Goal: Information Seeking & Learning: Learn about a topic

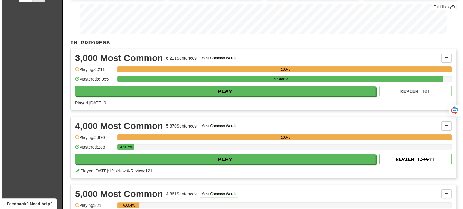
scroll to position [90, 0]
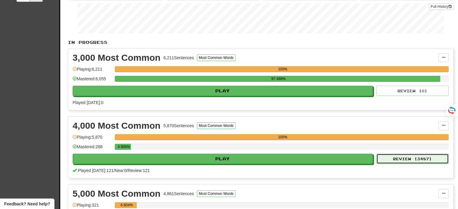
click at [405, 158] on button "Review ( 3487 )" at bounding box center [412, 159] width 72 height 10
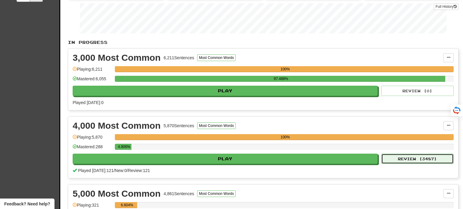
select select "**"
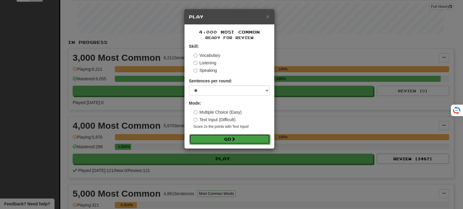
click at [251, 137] on button "Go" at bounding box center [229, 139] width 81 height 10
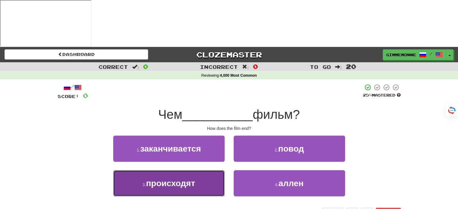
click at [209, 170] on button "3 . происходят" at bounding box center [168, 183] width 111 height 26
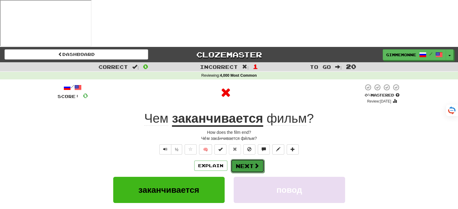
click at [256, 163] on span at bounding box center [256, 165] width 5 height 5
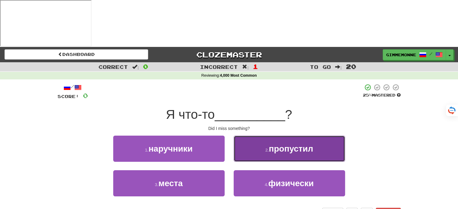
click at [252, 136] on button "2 . пропустил" at bounding box center [289, 149] width 111 height 26
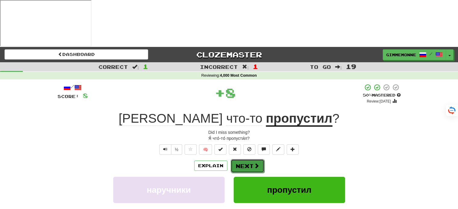
click at [235, 159] on button "Next" at bounding box center [248, 166] width 34 height 14
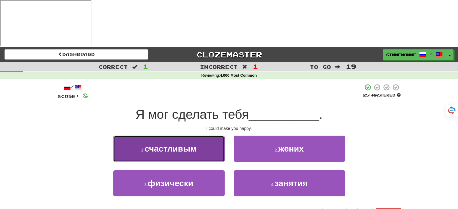
click at [205, 136] on button "1 . счастливым" at bounding box center [168, 149] width 111 height 26
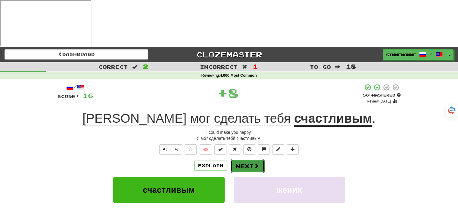
click at [250, 159] on button "Next" at bounding box center [248, 166] width 34 height 14
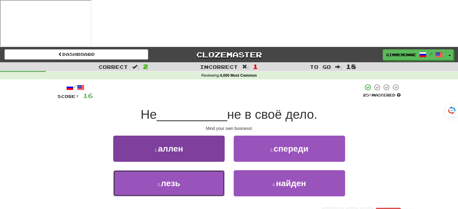
click at [208, 170] on button "3 . лезь" at bounding box center [168, 183] width 111 height 26
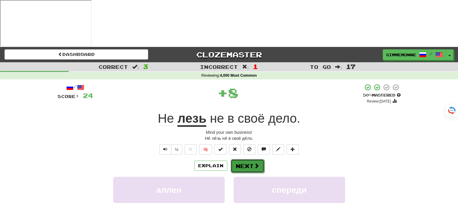
click at [251, 159] on button "Next" at bounding box center [248, 166] width 34 height 14
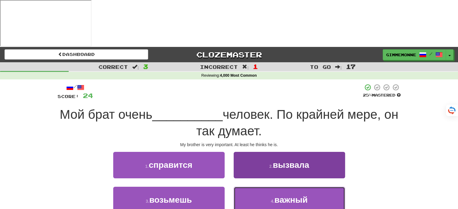
click at [298, 195] on span "важный" at bounding box center [290, 199] width 33 height 9
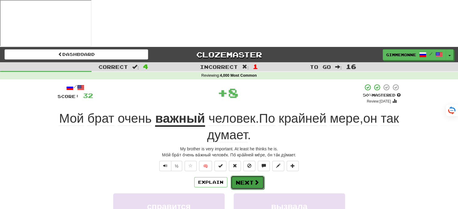
click at [262, 176] on button "Next" at bounding box center [248, 183] width 34 height 14
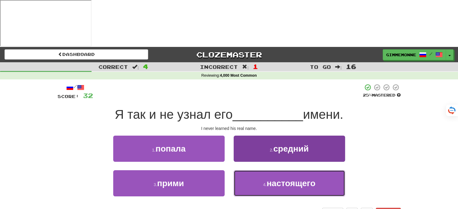
click at [251, 170] on button "4 . настоящего" at bounding box center [289, 183] width 111 height 26
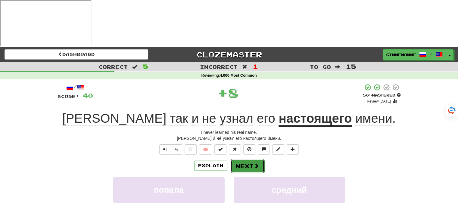
click at [248, 159] on button "Next" at bounding box center [248, 166] width 34 height 14
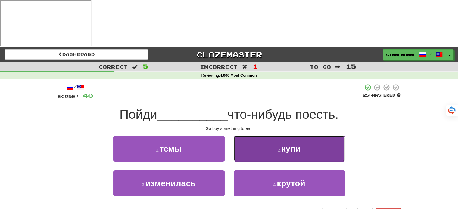
click at [271, 136] on button "2 . купи" at bounding box center [289, 149] width 111 height 26
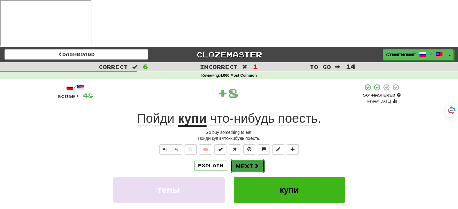
click at [245, 159] on button "Next" at bounding box center [248, 166] width 34 height 14
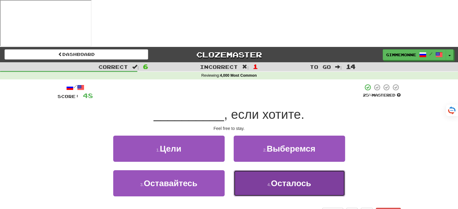
drag, startPoint x: 287, startPoint y: 139, endPoint x: 293, endPoint y: 141, distance: 5.7
click at [293, 170] on button "4 . Осталось" at bounding box center [289, 183] width 111 height 26
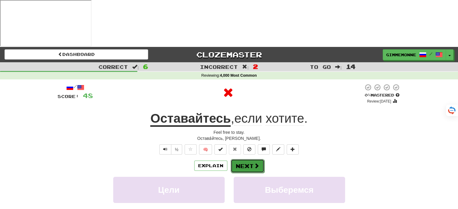
click at [255, 159] on button "Next" at bounding box center [248, 166] width 34 height 14
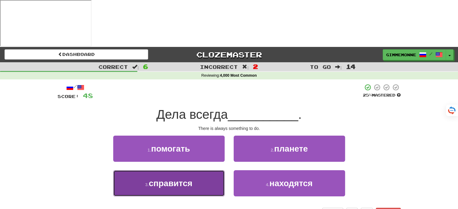
click at [210, 170] on button "3 . справится" at bounding box center [168, 183] width 111 height 26
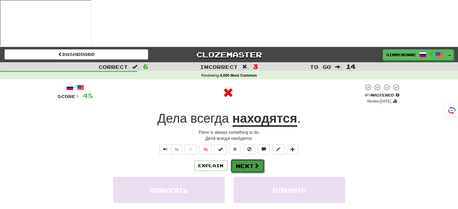
click at [245, 159] on button "Next" at bounding box center [248, 166] width 34 height 14
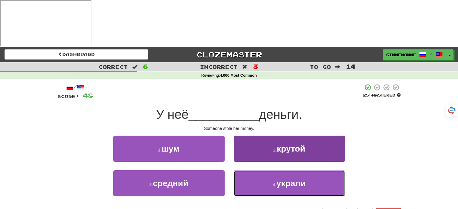
click at [258, 170] on button "4 . украли" at bounding box center [289, 183] width 111 height 26
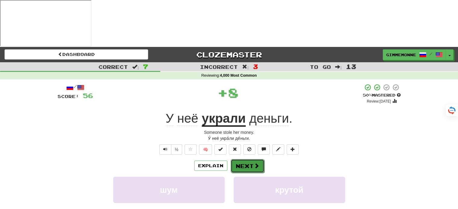
click at [250, 159] on button "Next" at bounding box center [248, 166] width 34 height 14
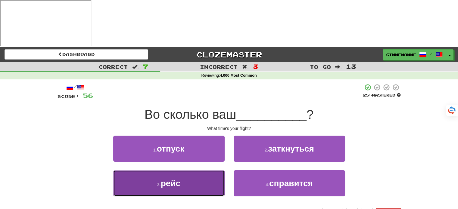
click at [210, 170] on button "3 . рейс" at bounding box center [168, 183] width 111 height 26
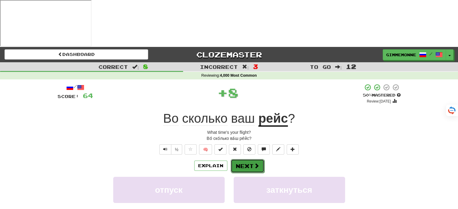
click at [249, 159] on button "Next" at bounding box center [248, 166] width 34 height 14
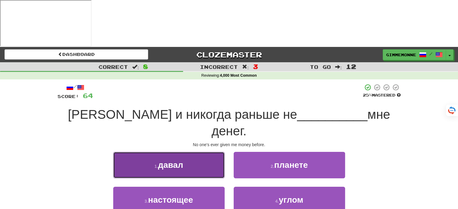
click at [214, 152] on button "1 . давал" at bounding box center [168, 165] width 111 height 26
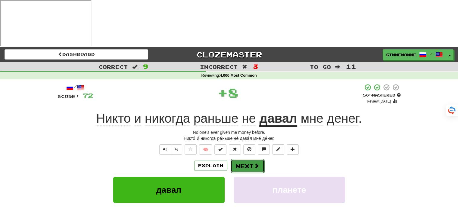
click at [248, 159] on button "Next" at bounding box center [248, 166] width 34 height 14
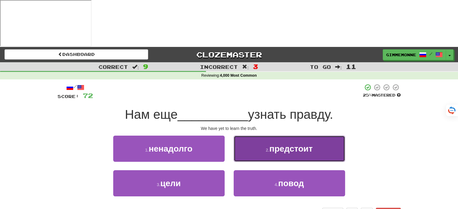
click at [267, 136] on button "2 . предстоит" at bounding box center [289, 149] width 111 height 26
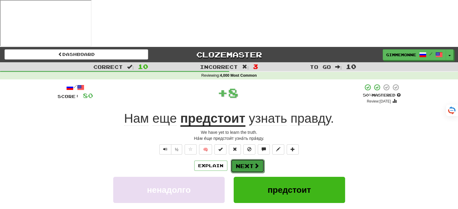
click at [255, 163] on span at bounding box center [256, 165] width 5 height 5
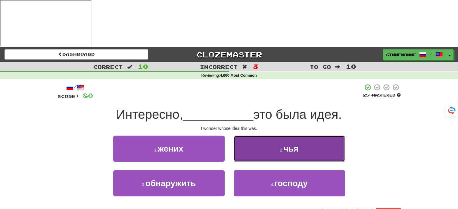
click at [277, 136] on button "2 . чья" at bounding box center [289, 149] width 111 height 26
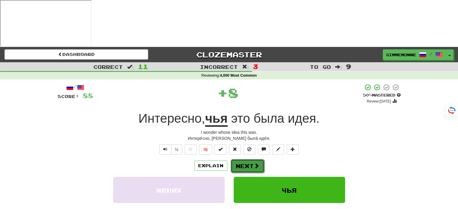
drag, startPoint x: 255, startPoint y: 125, endPoint x: 255, endPoint y: 120, distance: 5.4
click at [255, 159] on button "Next" at bounding box center [248, 166] width 34 height 14
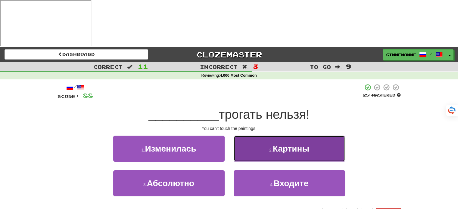
click at [265, 136] on button "2 . Картины" at bounding box center [289, 149] width 111 height 26
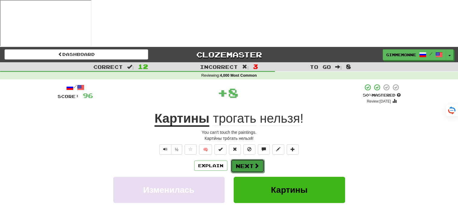
click at [252, 159] on button "Next" at bounding box center [248, 166] width 34 height 14
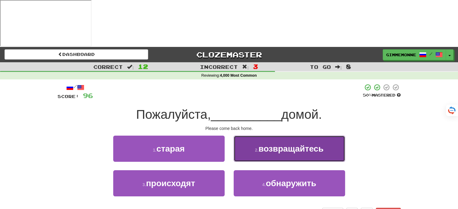
click at [277, 136] on button "2 . возвращайтесь" at bounding box center [289, 149] width 111 height 26
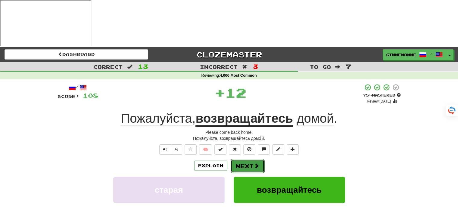
click at [256, 159] on button "Next" at bounding box center [248, 166] width 34 height 14
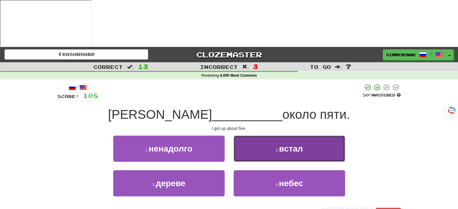
click at [267, 136] on button "2 . встал" at bounding box center [289, 149] width 111 height 26
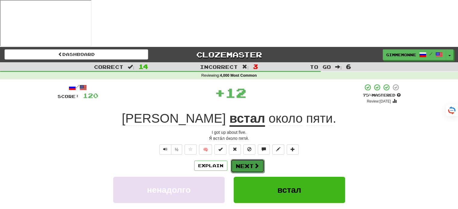
click at [249, 159] on button "Next" at bounding box center [248, 166] width 34 height 14
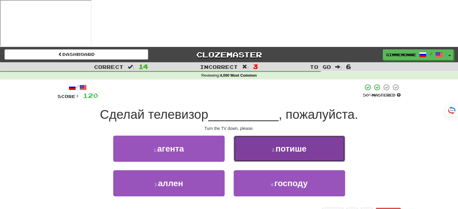
click at [257, 136] on button "2 . потише" at bounding box center [289, 149] width 111 height 26
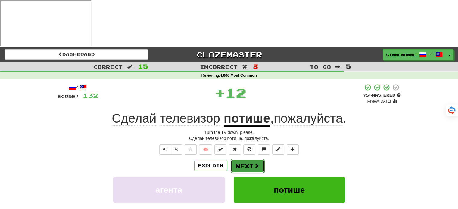
click at [251, 159] on button "Next" at bounding box center [248, 166] width 34 height 14
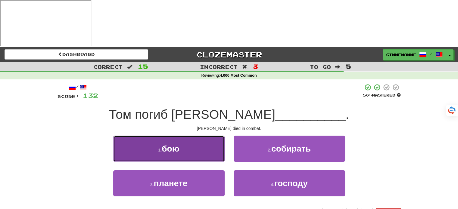
click at [217, 136] on button "1 . бою" at bounding box center [168, 149] width 111 height 26
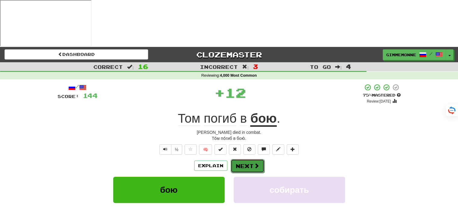
click at [245, 159] on button "Next" at bounding box center [248, 166] width 34 height 14
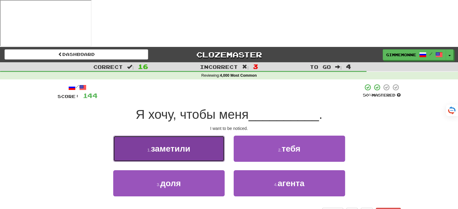
click at [220, 136] on button "1 . заметили" at bounding box center [168, 149] width 111 height 26
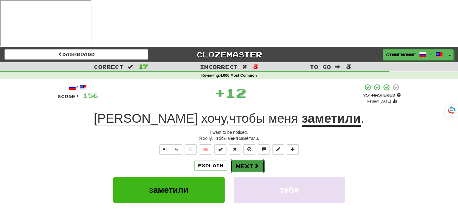
click at [248, 159] on button "Next" at bounding box center [248, 166] width 34 height 14
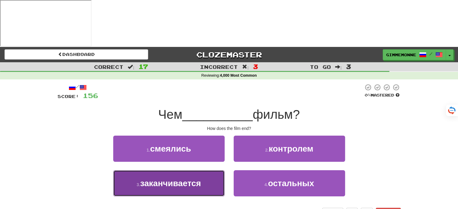
click at [204, 170] on button "3 . заканчивается" at bounding box center [168, 183] width 111 height 26
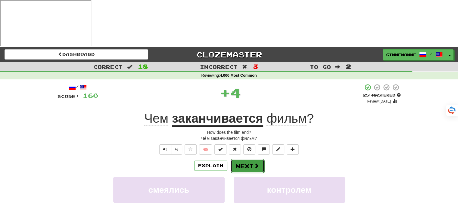
click at [247, 159] on button "Next" at bounding box center [248, 166] width 34 height 14
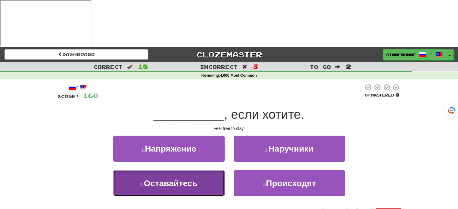
click at [212, 170] on button "3 . Оставайтесь" at bounding box center [168, 183] width 111 height 26
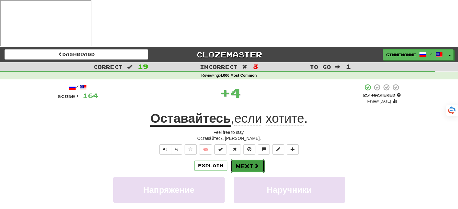
click at [235, 159] on button "Next" at bounding box center [248, 166] width 34 height 14
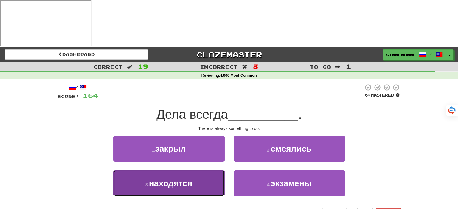
click at [208, 170] on button "3 . находятся" at bounding box center [168, 183] width 111 height 26
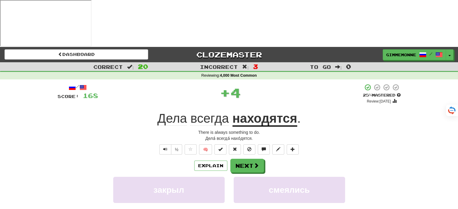
click at [281, 111] on u "находятся" at bounding box center [265, 118] width 65 height 15
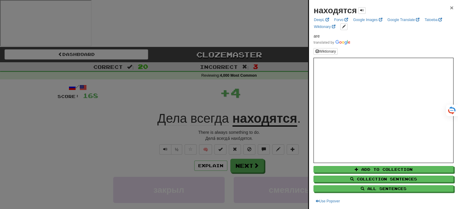
click at [450, 6] on span "×" at bounding box center [452, 7] width 4 height 7
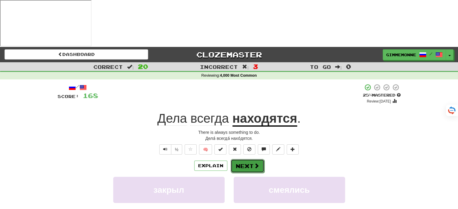
click at [252, 159] on button "Next" at bounding box center [248, 166] width 34 height 14
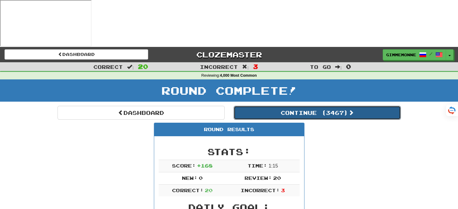
click at [368, 106] on button "Continue ( 3467 )" at bounding box center [317, 113] width 167 height 14
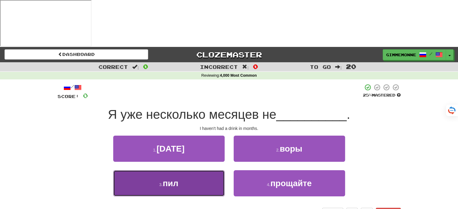
click at [218, 170] on button "3 . пил" at bounding box center [168, 183] width 111 height 26
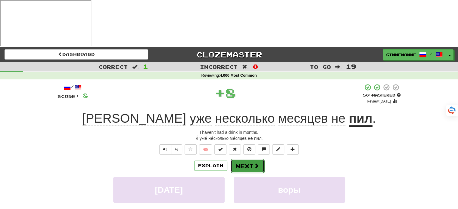
click at [251, 159] on button "Next" at bounding box center [248, 166] width 34 height 14
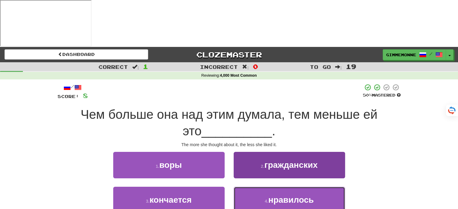
click at [243, 187] on button "4 . нравилось" at bounding box center [289, 200] width 111 height 26
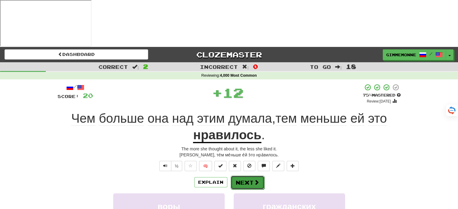
click at [245, 176] on button "Next" at bounding box center [248, 183] width 34 height 14
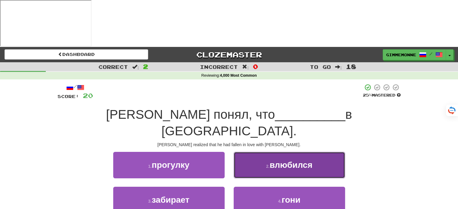
click at [247, 152] on button "2 . влюбился" at bounding box center [289, 165] width 111 height 26
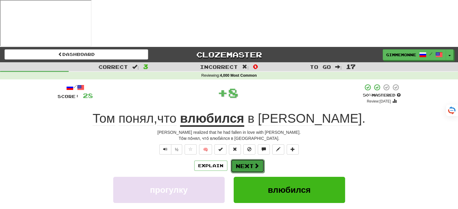
click at [242, 159] on button "Next" at bounding box center [248, 166] width 34 height 14
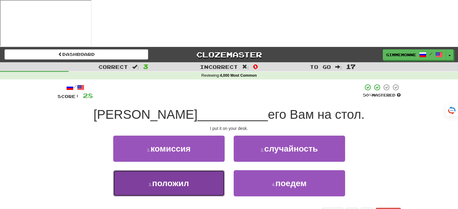
click at [203, 170] on button "3 . положил" at bounding box center [168, 183] width 111 height 26
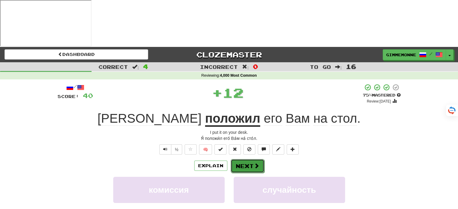
click at [248, 159] on button "Next" at bounding box center [248, 166] width 34 height 14
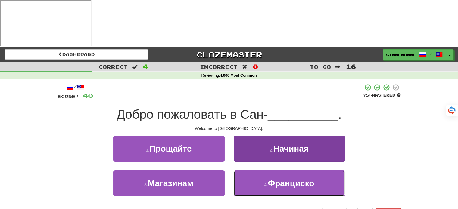
click at [260, 170] on button "4 . Франциско" at bounding box center [289, 183] width 111 height 26
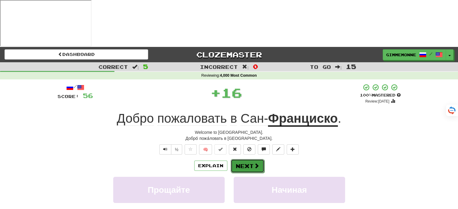
click at [248, 159] on button "Next" at bounding box center [248, 166] width 34 height 14
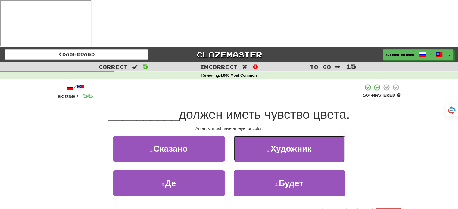
click at [276, 136] on button "2 . Художник" at bounding box center [289, 149] width 111 height 26
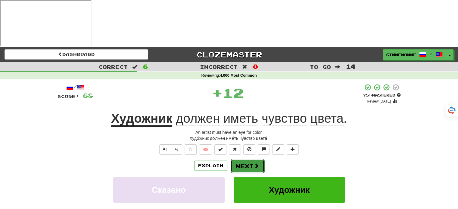
click at [247, 159] on button "Next" at bounding box center [248, 166] width 34 height 14
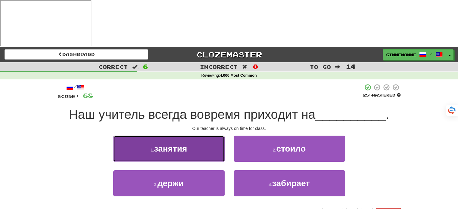
click at [206, 136] on button "1 . занятия" at bounding box center [168, 149] width 111 height 26
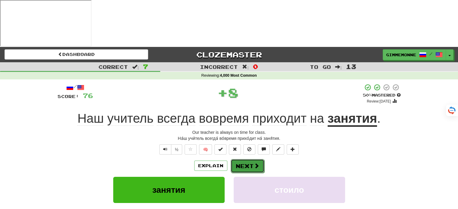
click at [252, 159] on button "Next" at bounding box center [248, 166] width 34 height 14
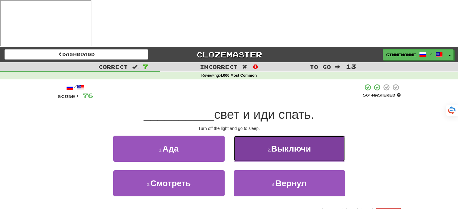
click at [273, 144] on span "Выключи" at bounding box center [291, 148] width 40 height 9
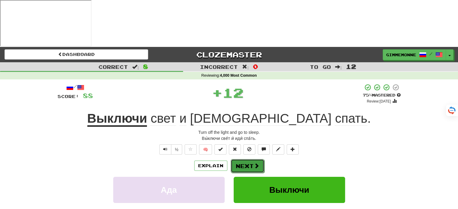
click at [248, 159] on button "Next" at bounding box center [248, 166] width 34 height 14
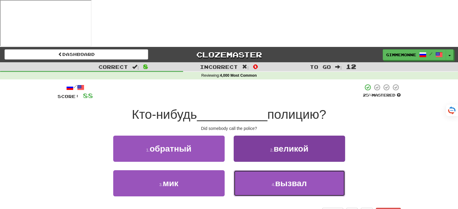
click at [283, 179] on span "вызвал" at bounding box center [291, 183] width 32 height 9
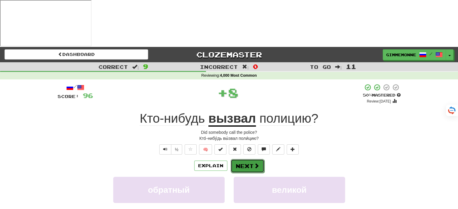
click at [258, 159] on button "Next" at bounding box center [248, 166] width 34 height 14
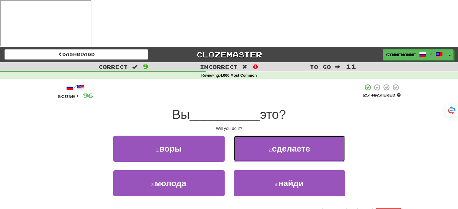
click at [256, 136] on button "2 . сделаете" at bounding box center [289, 149] width 111 height 26
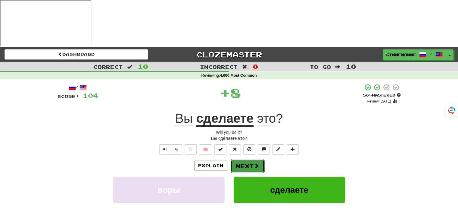
click at [246, 159] on button "Next" at bounding box center [248, 166] width 34 height 14
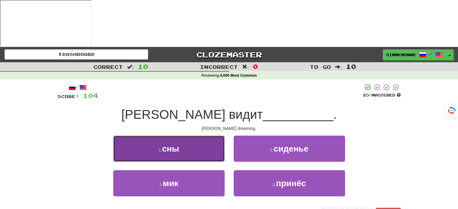
click at [212, 136] on button "1 . сны" at bounding box center [168, 149] width 111 height 26
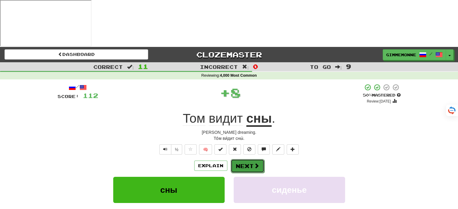
click at [247, 159] on button "Next" at bounding box center [248, 166] width 34 height 14
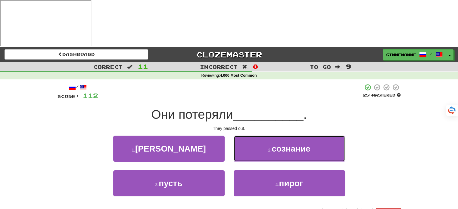
drag, startPoint x: 270, startPoint y: 108, endPoint x: 262, endPoint y: 111, distance: 8.7
click at [271, 136] on button "2 . сознание" at bounding box center [289, 149] width 111 height 26
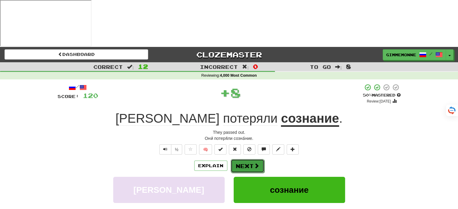
click at [246, 159] on button "Next" at bounding box center [248, 166] width 34 height 14
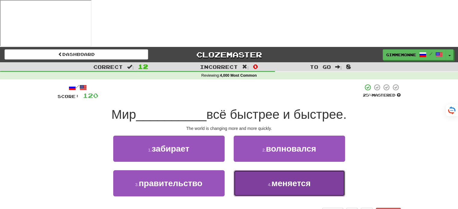
click at [279, 179] on span "меняется" at bounding box center [290, 183] width 39 height 9
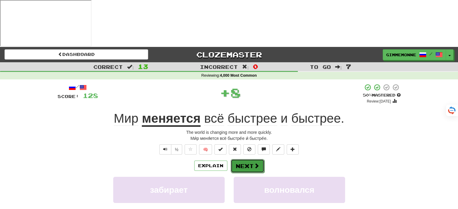
click at [256, 163] on span at bounding box center [256, 165] width 5 height 5
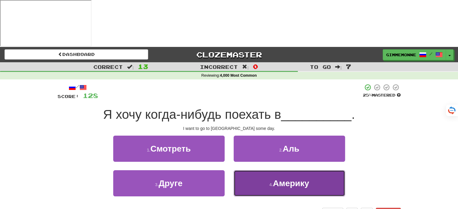
click at [275, 170] on button "4 . Америку" at bounding box center [289, 183] width 111 height 26
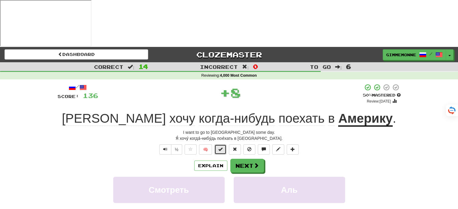
click at [223, 145] on button at bounding box center [220, 150] width 12 height 10
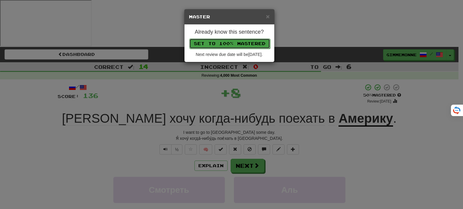
click at [254, 44] on button "Set to 100% Mastered" at bounding box center [229, 44] width 81 height 10
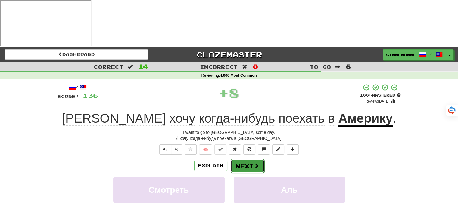
click at [254, 163] on span at bounding box center [256, 165] width 5 height 5
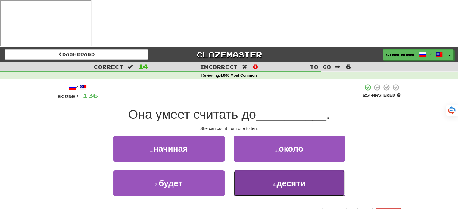
click at [248, 170] on button "4 . десяти" at bounding box center [289, 183] width 111 height 26
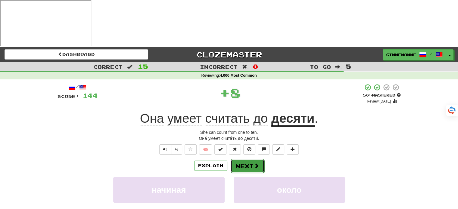
click at [249, 159] on button "Next" at bounding box center [248, 166] width 34 height 14
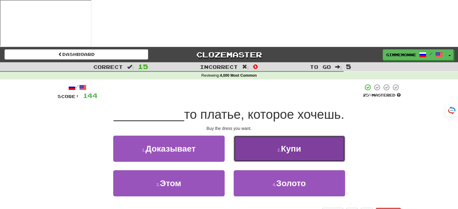
click at [264, 136] on button "2 . Купи" at bounding box center [289, 149] width 111 height 26
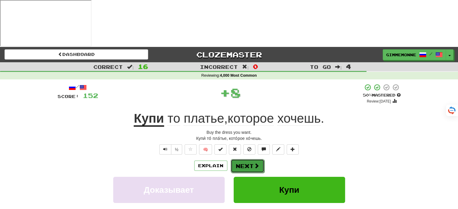
click at [255, 159] on button "Next" at bounding box center [248, 166] width 34 height 14
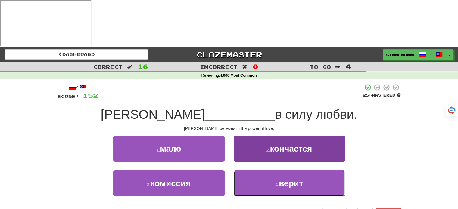
click at [255, 170] on button "4 . верит" at bounding box center [289, 183] width 111 height 26
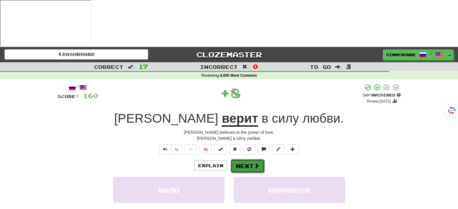
click at [254, 163] on span at bounding box center [256, 165] width 5 height 5
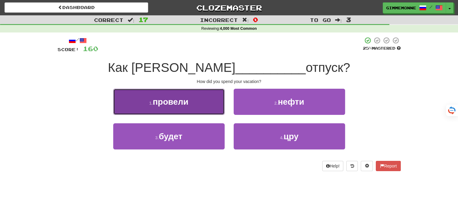
click at [195, 106] on button "1 . провели" at bounding box center [168, 102] width 111 height 26
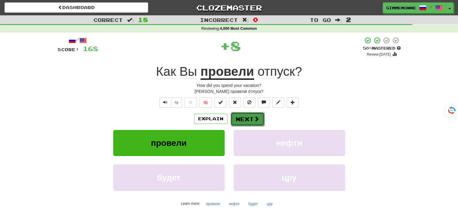
click at [258, 121] on span at bounding box center [256, 118] width 5 height 5
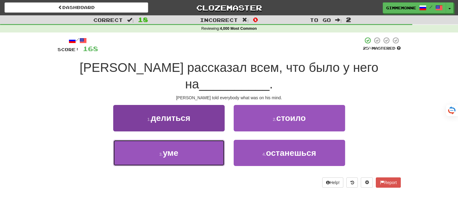
drag, startPoint x: 191, startPoint y: 142, endPoint x: 198, endPoint y: 136, distance: 9.2
click at [192, 142] on button "3 . уме" at bounding box center [168, 153] width 111 height 26
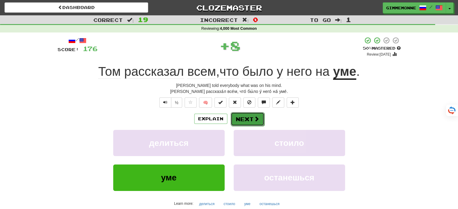
click at [243, 117] on button "Next" at bounding box center [248, 119] width 34 height 14
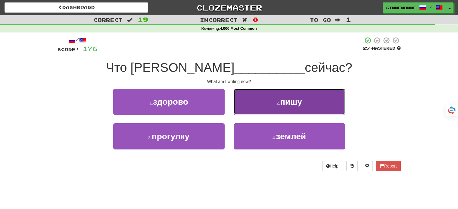
click at [243, 114] on button "2 . пишу" at bounding box center [289, 102] width 111 height 26
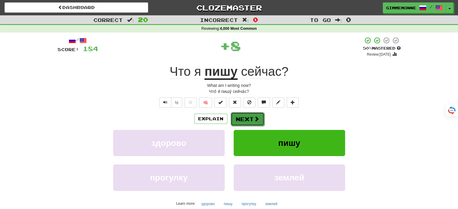
click at [241, 120] on button "Next" at bounding box center [248, 119] width 34 height 14
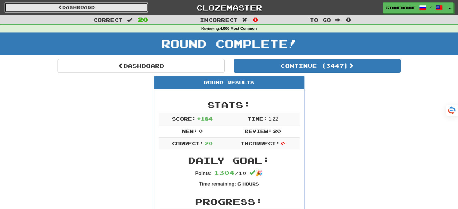
click at [112, 7] on link "Dashboard" at bounding box center [77, 7] width 144 height 10
